Goal: Task Accomplishment & Management: Manage account settings

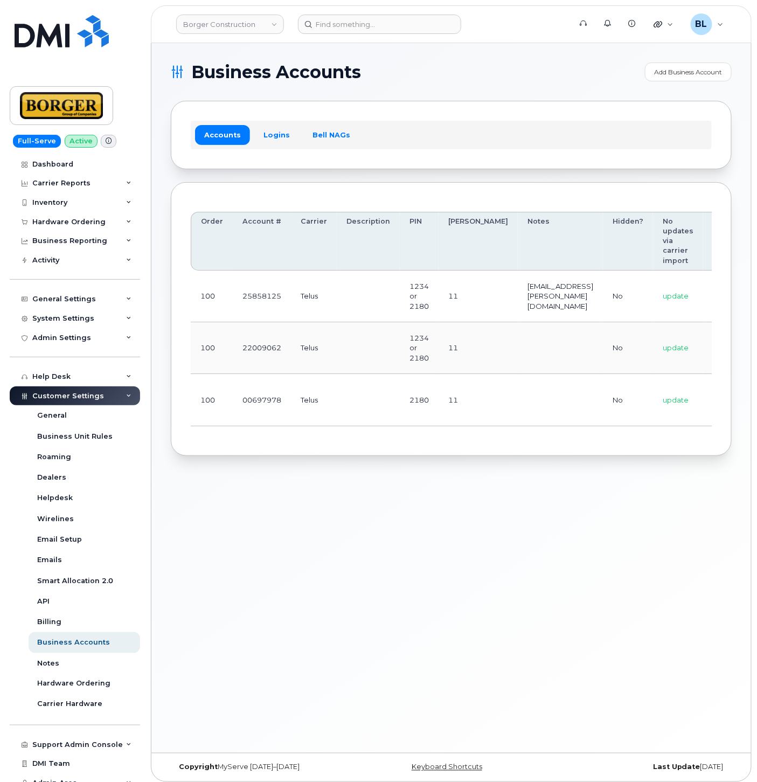
scroll to position [0, 126]
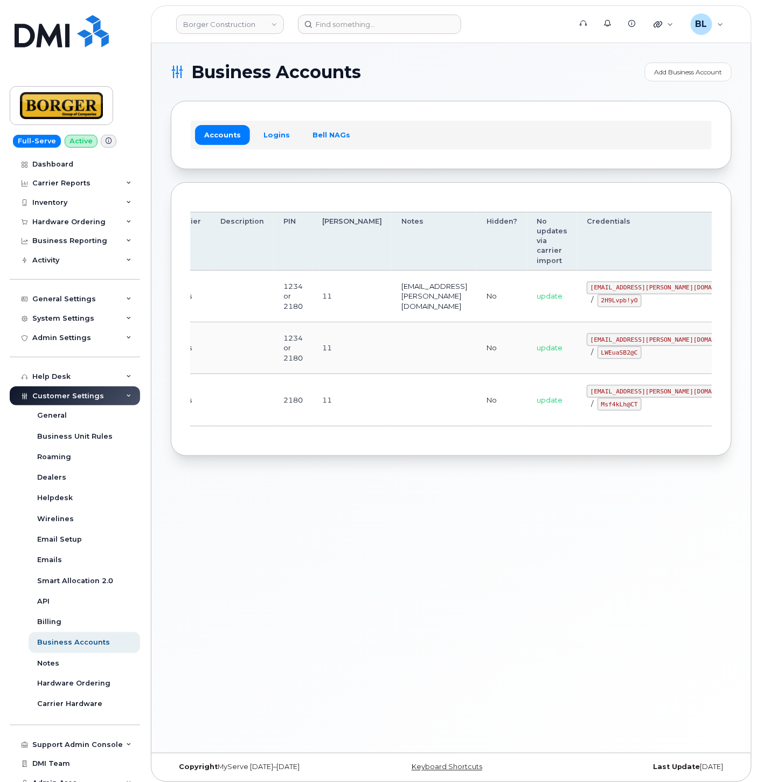
drag, startPoint x: 423, startPoint y: 370, endPoint x: 647, endPoint y: 395, distance: 225.0
drag, startPoint x: 551, startPoint y: 341, endPoint x: 639, endPoint y: 342, distance: 87.9
click at [639, 342] on code "[EMAIL_ADDRESS][PERSON_NAME][DOMAIN_NAME]" at bounding box center [666, 339] width 158 height 13
copy code "[EMAIL_ADDRESS][PERSON_NAME][DOMAIN_NAME]"
drag, startPoint x: 561, startPoint y: 355, endPoint x: 596, endPoint y: 359, distance: 35.4
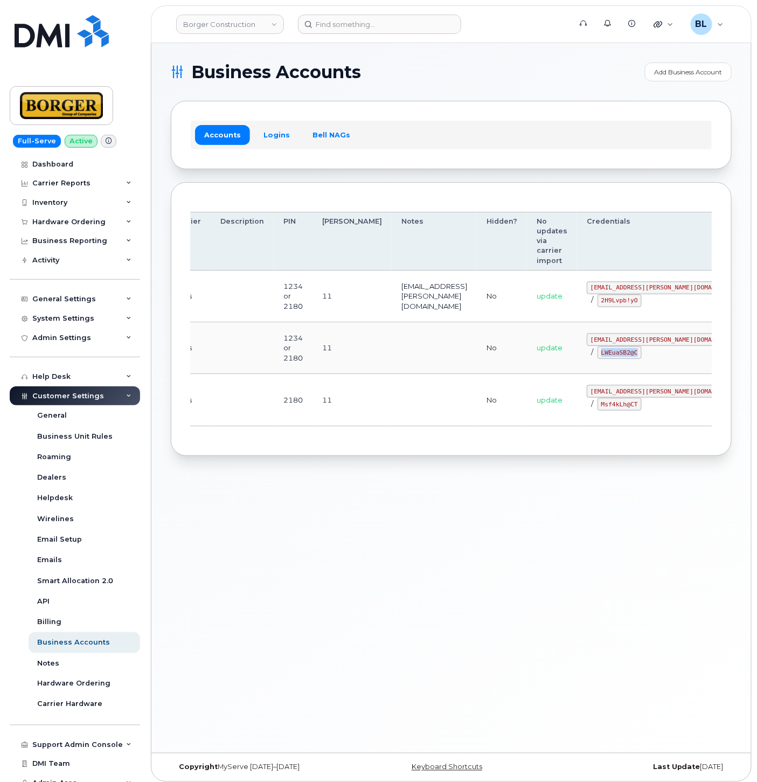
click at [596, 359] on td "[EMAIL_ADDRESS][PERSON_NAME][DOMAIN_NAME] / LWEuaSB2@C" at bounding box center [666, 348] width 178 height 52
copy code "LWEuaSB2@C"
click at [368, 566] on div "Business Accounts Add Business Account Accounts Logins Bell NAGs Order Account …" at bounding box center [451, 398] width 600 height 710
click at [410, 394] on td at bounding box center [434, 400] width 85 height 52
drag, startPoint x: 542, startPoint y: 389, endPoint x: 616, endPoint y: 392, distance: 73.9
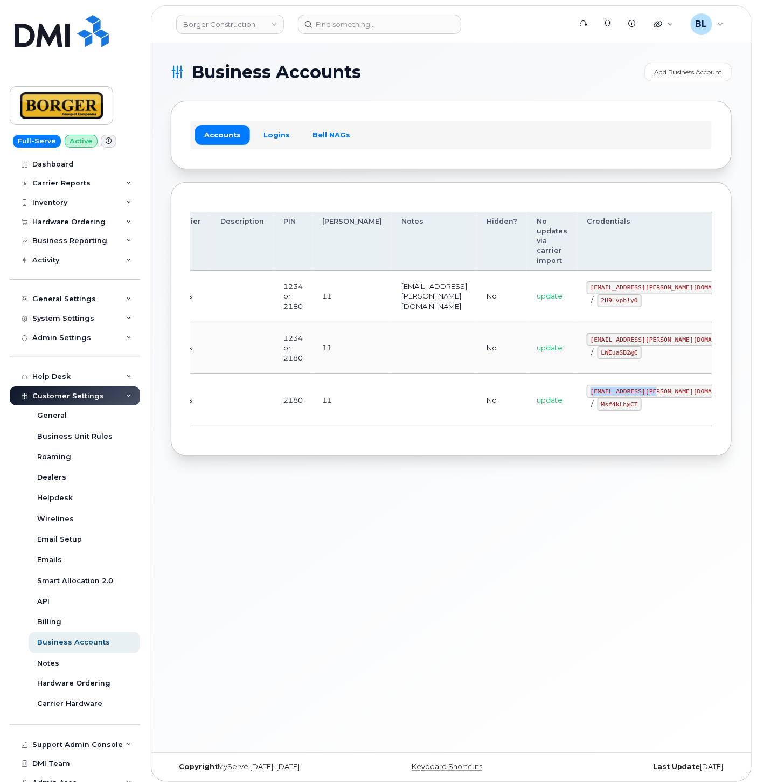
click at [616, 392] on td "corprick@borger.ca / Msf4kLh@CT" at bounding box center [666, 400] width 178 height 52
copy code "corprick@borger.ca"
drag, startPoint x: 549, startPoint y: 404, endPoint x: 584, endPoint y: 406, distance: 35.6
click at [598, 406] on code "Msf4kLh@CT" at bounding box center [620, 404] width 44 height 13
copy code "Msf4kLh@CT"
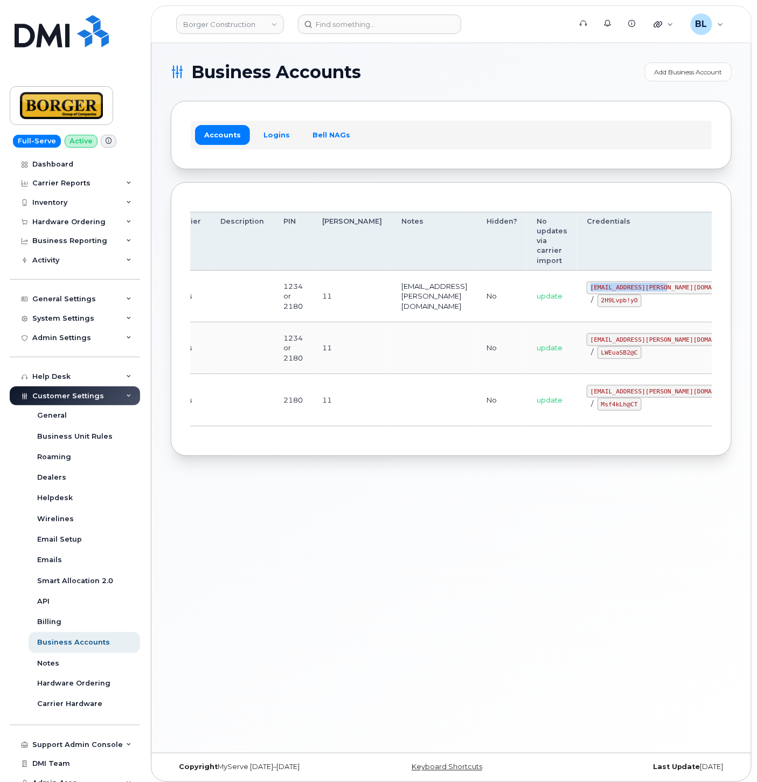
drag, startPoint x: 543, startPoint y: 288, endPoint x: 620, endPoint y: 288, distance: 76.5
click at [620, 288] on td "ricksalmcal@borger.ca / 2H9Lvpb!yO" at bounding box center [666, 297] width 178 height 52
copy code "ricksalmcal@borger.ca"
drag, startPoint x: 543, startPoint y: 298, endPoint x: 584, endPoint y: 297, distance: 41.5
click at [584, 297] on td "ricksalmcal@borger.ca / 2H9Lvpb!yO" at bounding box center [666, 297] width 178 height 52
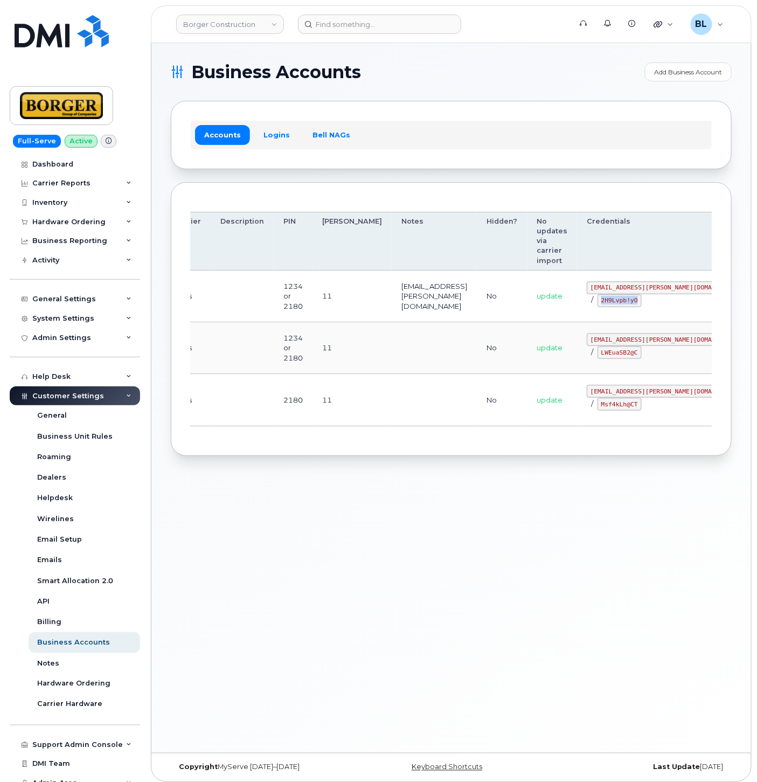
copy code "2H9Lvpb!yO"
click at [293, 596] on div "Business Accounts Add Business Account Accounts Logins Bell NAGs Order Account …" at bounding box center [451, 398] width 600 height 710
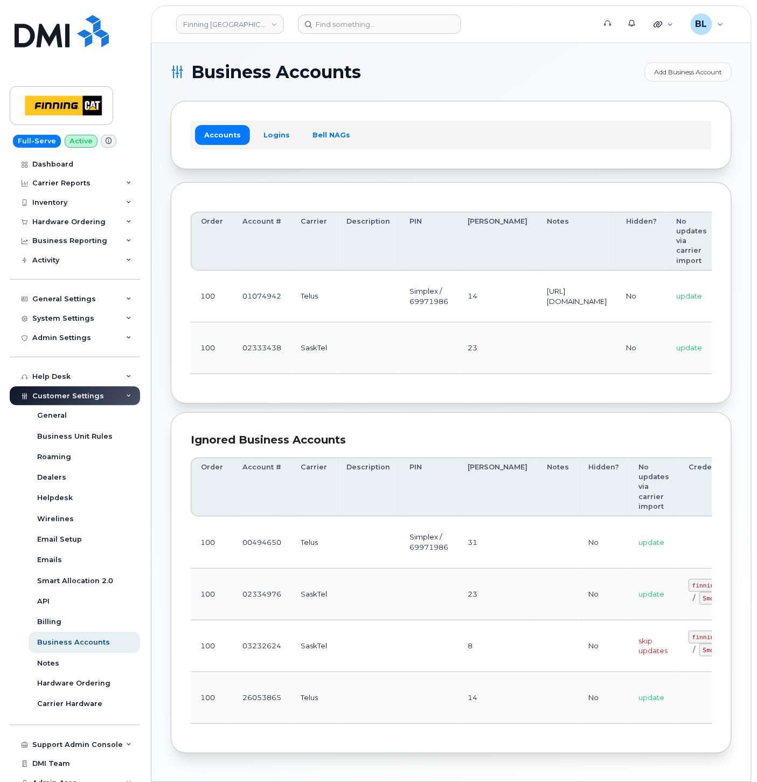
drag, startPoint x: 281, startPoint y: 336, endPoint x: 288, endPoint y: 330, distance: 9.3
click at [283, 332] on td "02333438" at bounding box center [262, 348] width 58 height 52
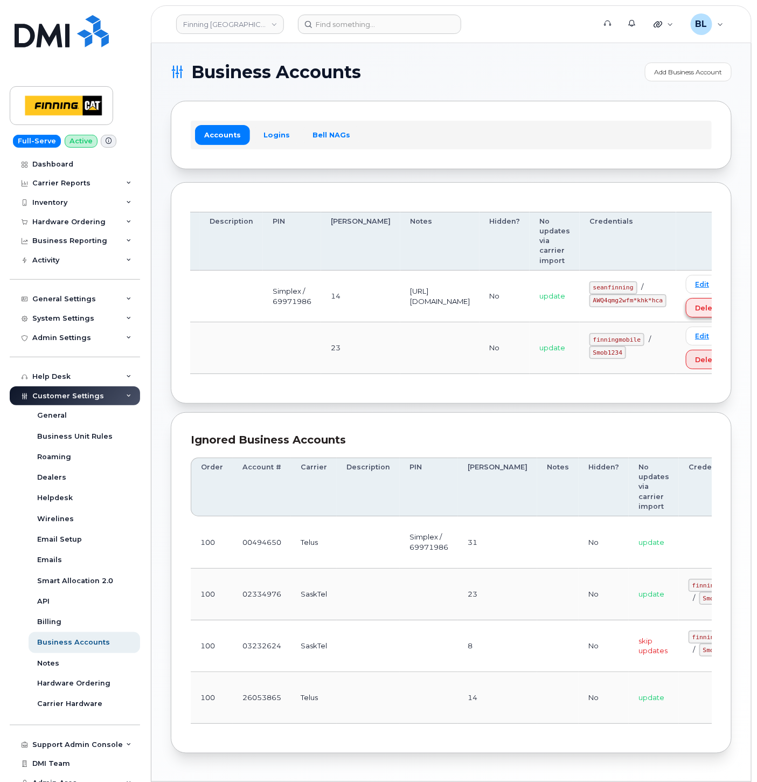
drag, startPoint x: 306, startPoint y: 307, endPoint x: 670, endPoint y: 301, distance: 364.4
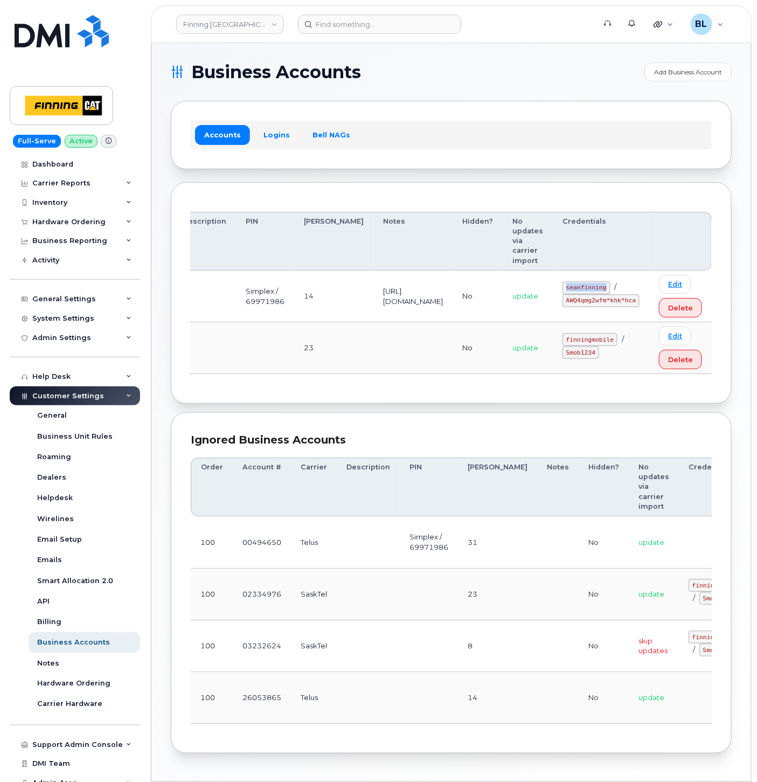
drag, startPoint x: 571, startPoint y: 287, endPoint x: 611, endPoint y: 288, distance: 39.3
click at [611, 288] on code "seanfinning" at bounding box center [587, 287] width 48 height 13
copy code "seanfinning"
click at [530, 303] on td "update" at bounding box center [528, 297] width 50 height 52
drag, startPoint x: 572, startPoint y: 296, endPoint x: 637, endPoint y: 301, distance: 65.4
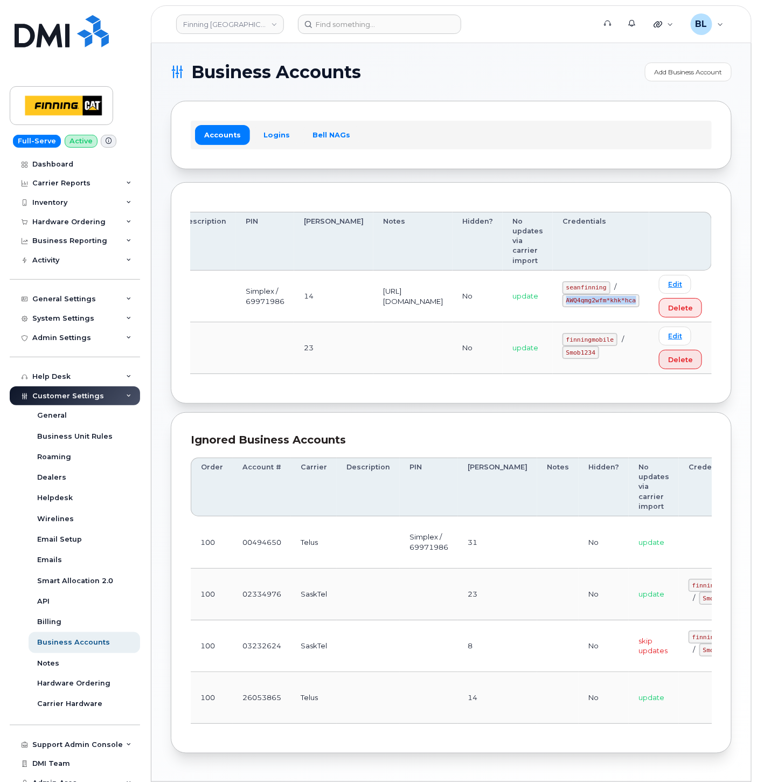
click at [637, 301] on code "AWQ4qmg2wfm*khk*hca" at bounding box center [601, 300] width 77 height 13
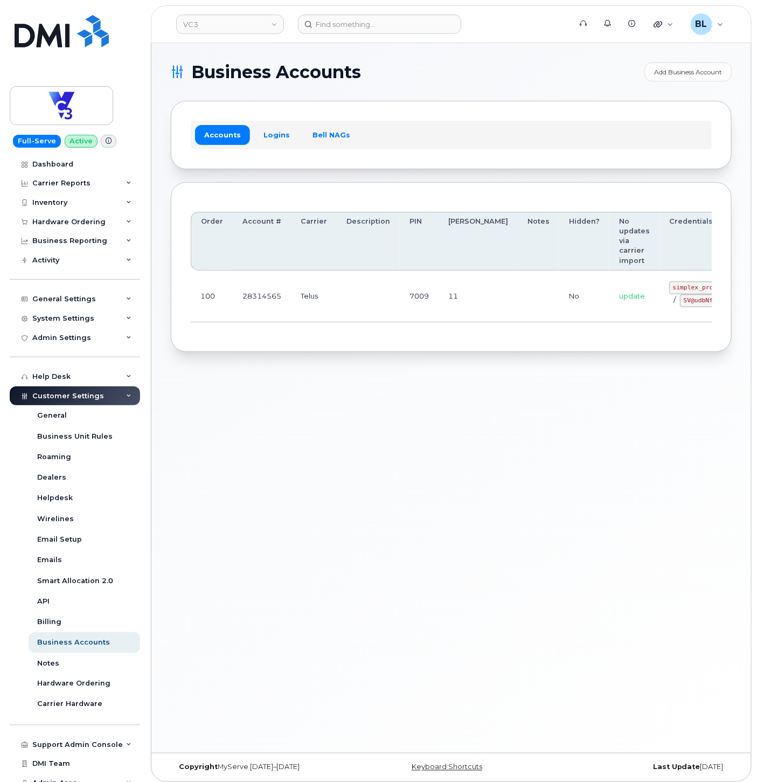
scroll to position [0, 44]
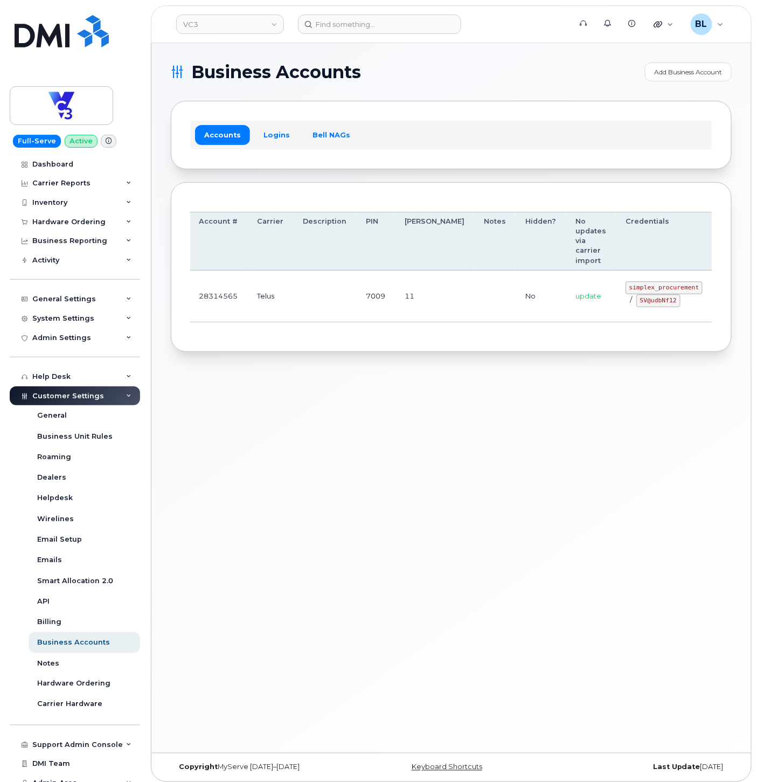
drag, startPoint x: 381, startPoint y: 292, endPoint x: 603, endPoint y: 276, distance: 222.6
drag, startPoint x: 593, startPoint y: 289, endPoint x: 643, endPoint y: 290, distance: 50.1
click at [643, 290] on td "simplex_procurement / SV@udbNf12" at bounding box center [664, 297] width 96 height 52
copy code "simplex_procurement"
drag, startPoint x: 583, startPoint y: 298, endPoint x: 620, endPoint y: 303, distance: 38.1
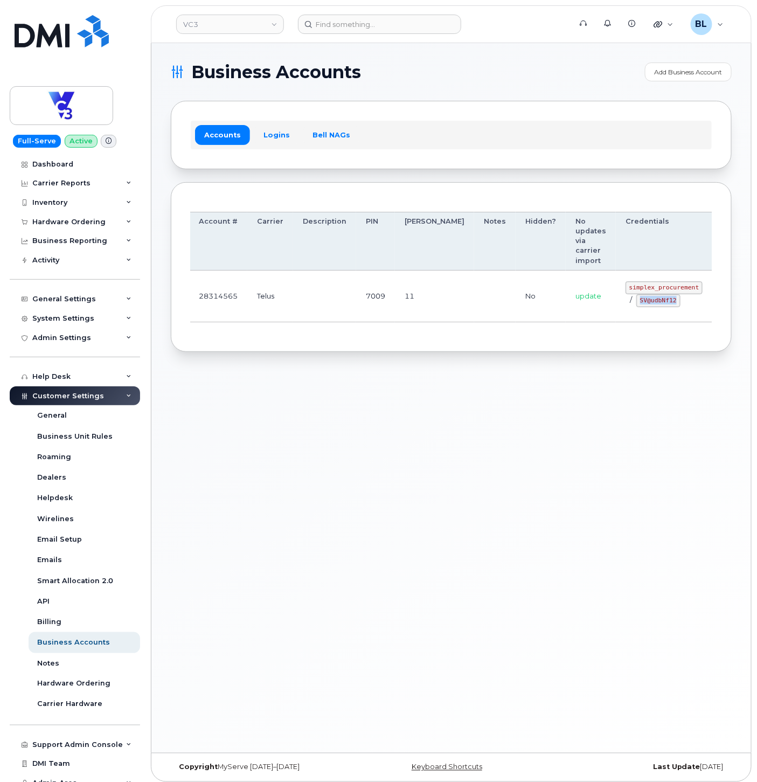
click at [637, 303] on code "SV@udbNf12" at bounding box center [659, 300] width 44 height 13
copy code "SV@udbNf12"
click at [686, 390] on div "Business Accounts Add Business Account Accounts Logins Bell NAGs Order Account …" at bounding box center [451, 398] width 600 height 710
